Goal: Information Seeking & Learning: Learn about a topic

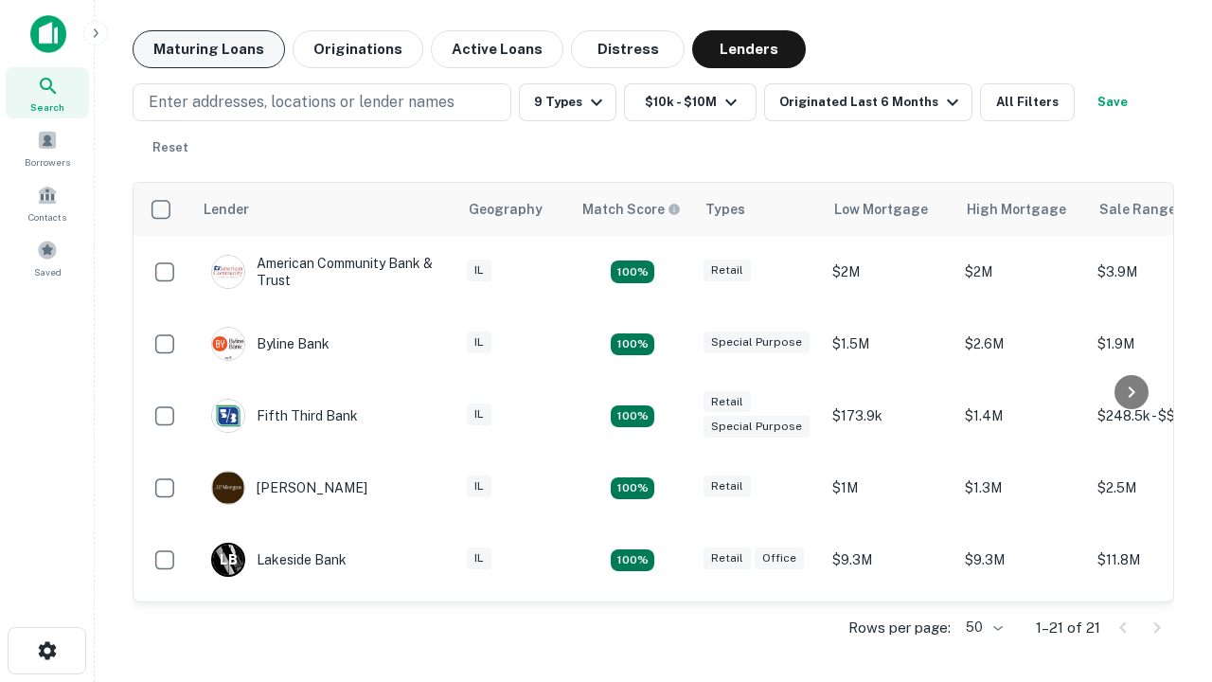
click at [208, 49] on button "Maturing Loans" at bounding box center [209, 49] width 152 height 38
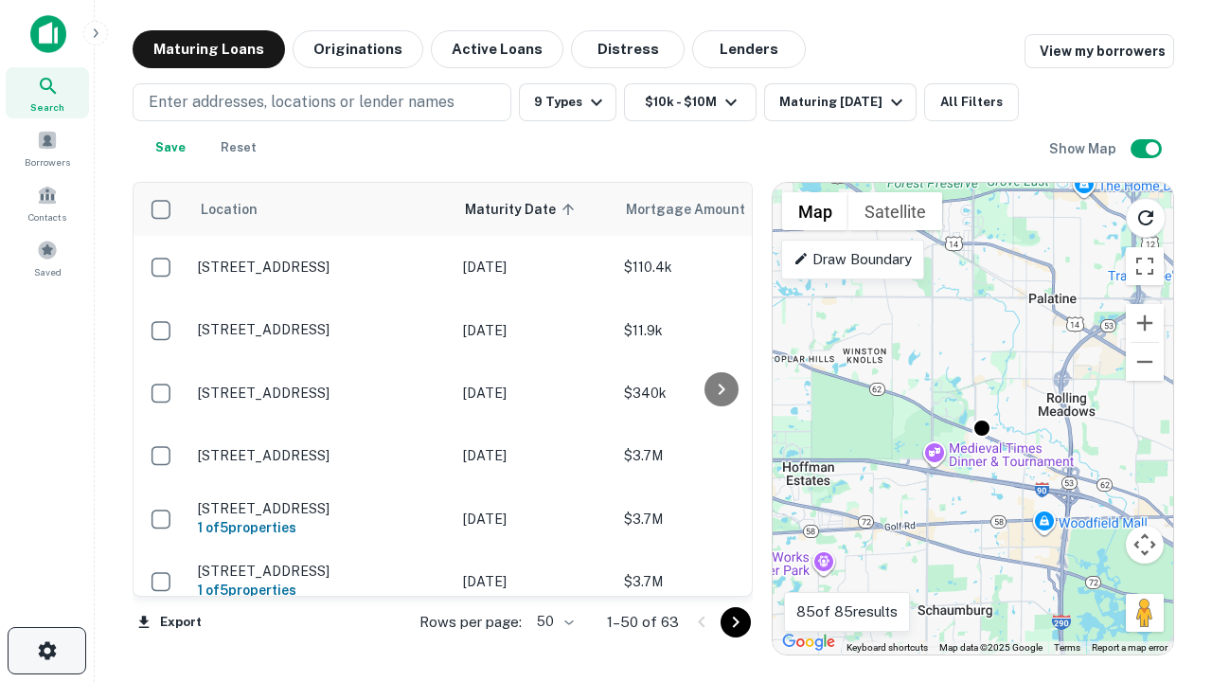
click at [46, 651] on icon "button" at bounding box center [47, 650] width 23 height 23
